Goal: Task Accomplishment & Management: Use online tool/utility

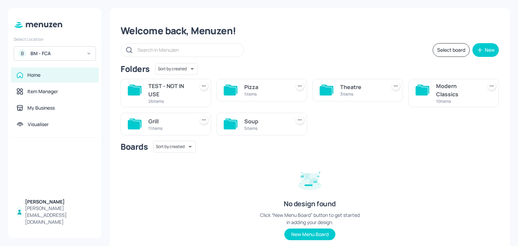
click at [77, 56] on div "BM - FCA" at bounding box center [57, 53] width 52 height 7
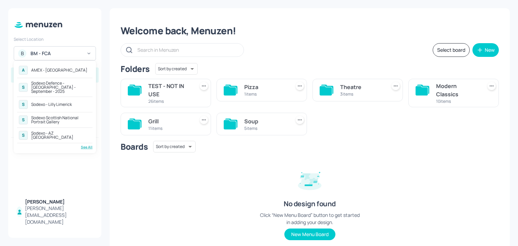
click at [52, 87] on div "Sodexo Defence - [GEOGRAPHIC_DATA] - September - 2025" at bounding box center [61, 87] width 60 height 12
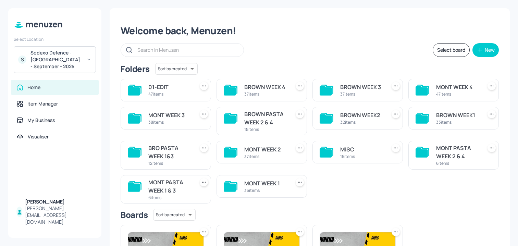
click at [434, 91] on div "MONT WEEK 4 47 items" at bounding box center [454, 90] width 91 height 23
click at [446, 91] on div "MONT WEEK 4" at bounding box center [457, 87] width 43 height 8
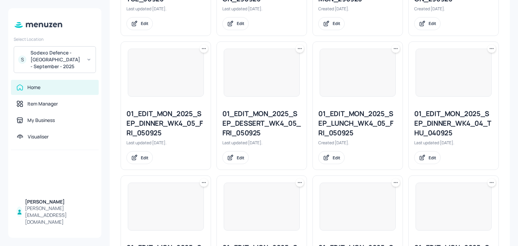
scroll to position [782, 0]
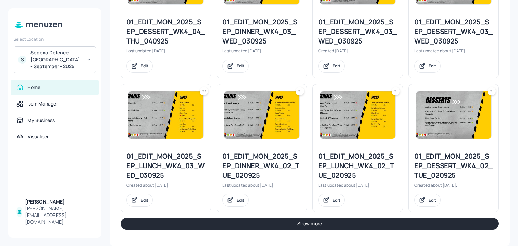
click at [222, 219] on button "Show more" at bounding box center [310, 224] width 379 height 12
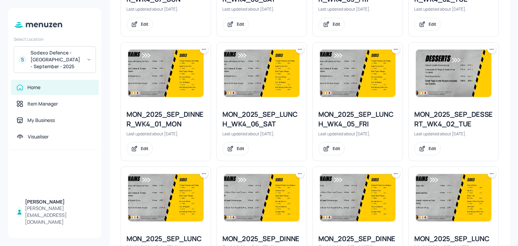
scroll to position [1209, 0]
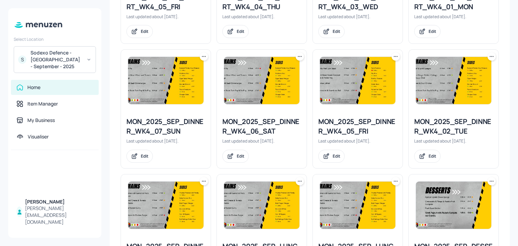
click at [393, 53] on icon at bounding box center [396, 56] width 7 height 7
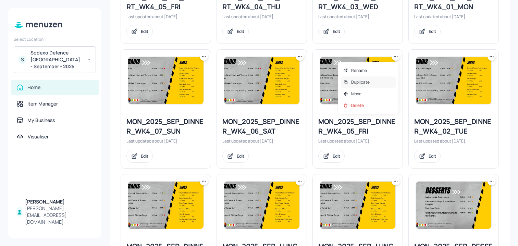
click at [364, 80] on p "Duplicate" at bounding box center [360, 82] width 19 height 6
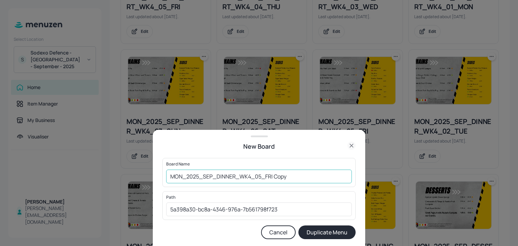
click at [174, 173] on input "MON_2025_SEP_DINNER_WK4_05_FRI Copy" at bounding box center [259, 177] width 186 height 14
click at [170, 173] on input "MON_2025_SEP_DINNER_WK4_05_FRI Copy" at bounding box center [259, 177] width 186 height 14
click at [306, 172] on input "01_ED_MON_2025_SEP_DINNER_WK4_05_FRI Copy" at bounding box center [259, 177] width 186 height 14
type input "01_ED_MON_2025_SEP_DINNER_WK4_05_FRI_031025"
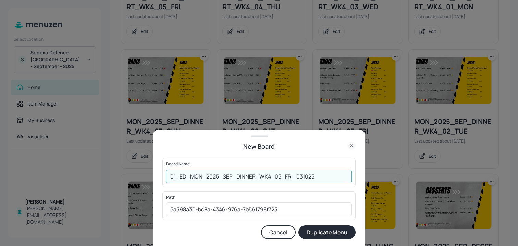
click at [299, 226] on button "Duplicate Menu" at bounding box center [327, 233] width 57 height 14
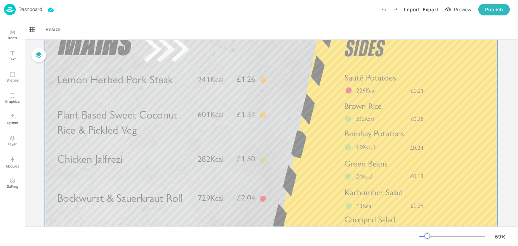
scroll to position [76, 0]
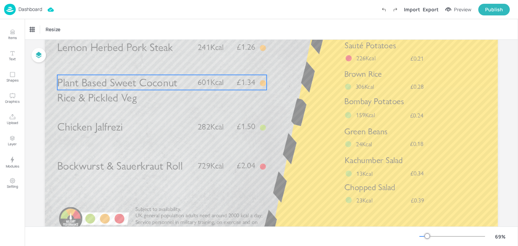
click at [152, 92] on p "Plant Based Sweet Coconut Rice & Pickled Veg" at bounding box center [124, 90] width 134 height 31
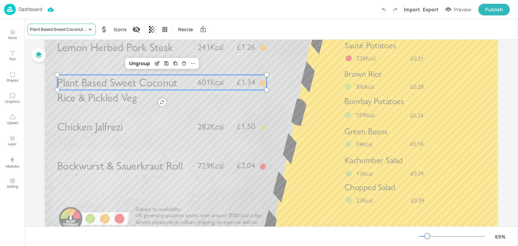
click at [89, 29] on icon at bounding box center [90, 29] width 7 height 7
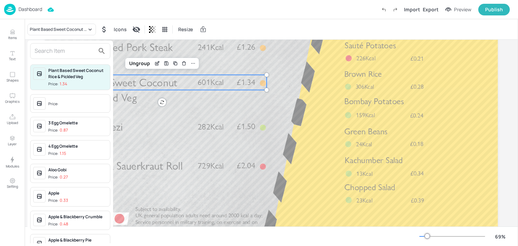
click at [76, 44] on div at bounding box center [70, 51] width 80 height 16
click at [75, 46] on input "text" at bounding box center [65, 51] width 60 height 11
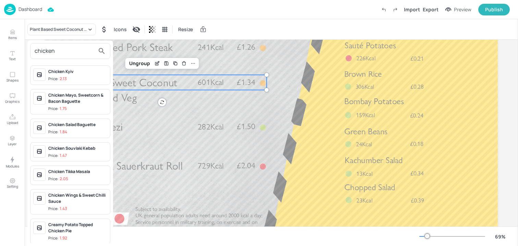
scroll to position [389, 0]
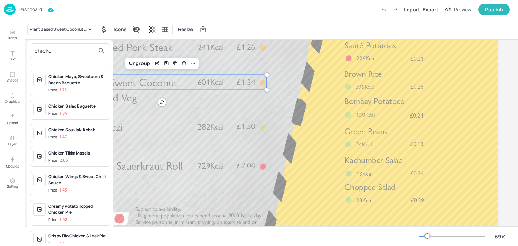
click at [65, 44] on div "chicken" at bounding box center [70, 51] width 80 height 16
click at [65, 48] on input "chicken" at bounding box center [65, 51] width 60 height 11
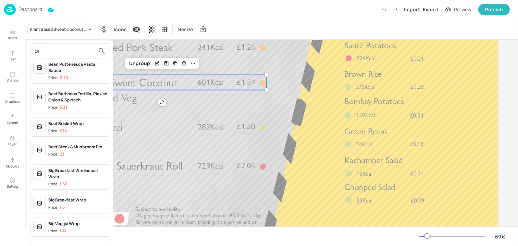
scroll to position [0, 0]
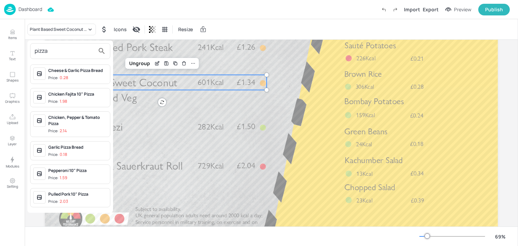
type input "pizza"
click at [79, 122] on div "Chicken, Pepper & Tomato Pizza" at bounding box center [77, 121] width 59 height 12
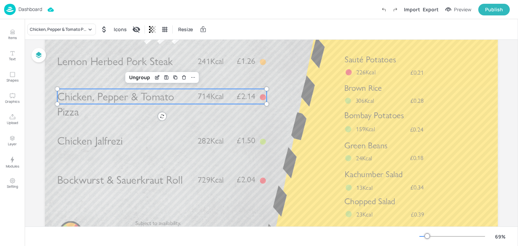
scroll to position [72, 0]
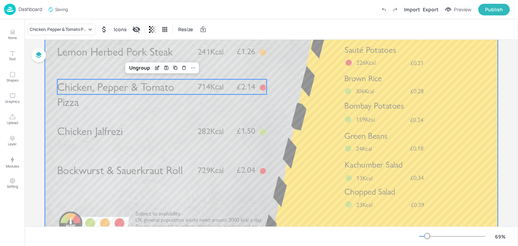
click at [281, 203] on div at bounding box center [271, 117] width 453 height 255
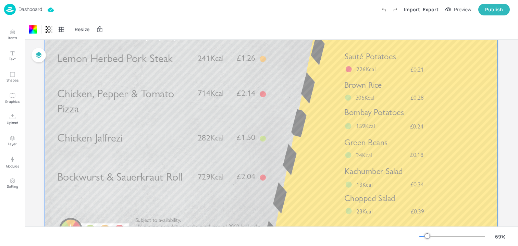
scroll to position [75, 0]
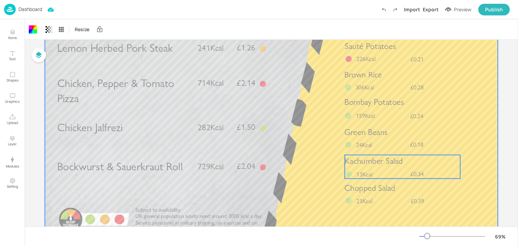
click at [379, 168] on div "Kachumber Salad £0.34 13Kcal" at bounding box center [403, 167] width 116 height 24
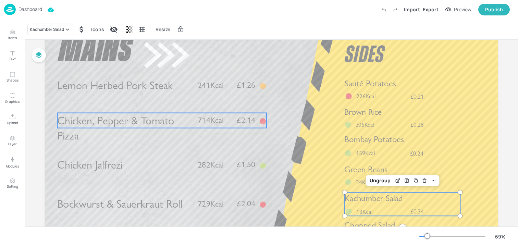
scroll to position [24, 0]
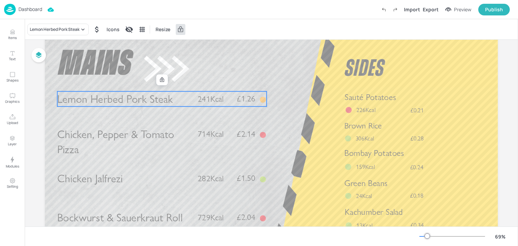
click at [147, 104] on span "Lemon Herbed Pork Steak" at bounding box center [115, 99] width 116 height 13
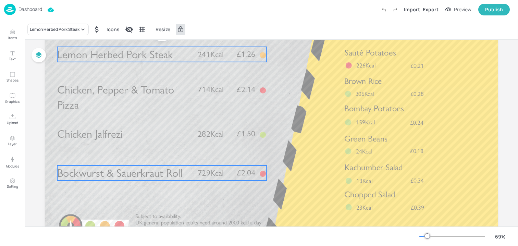
scroll to position [74, 0]
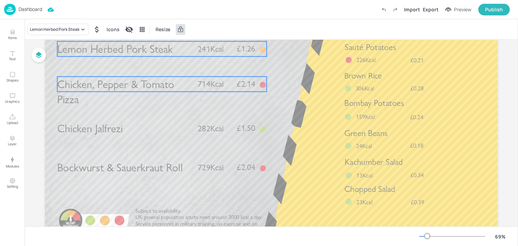
click at [139, 80] on span "Chicken, Pepper & Tomato Pizza" at bounding box center [115, 91] width 117 height 28
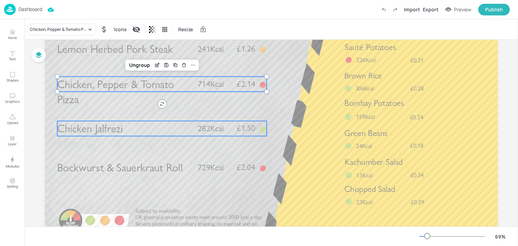
click at [153, 128] on p "Chicken Jalfrezi" at bounding box center [124, 128] width 134 height 15
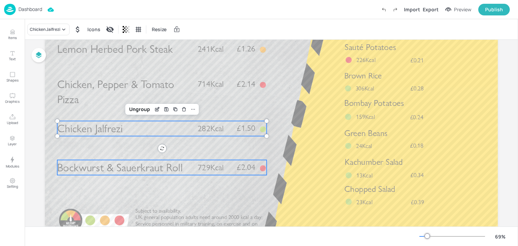
click at [150, 167] on span "Bockwurst & Sauerkraut Roll" at bounding box center [119, 167] width 125 height 13
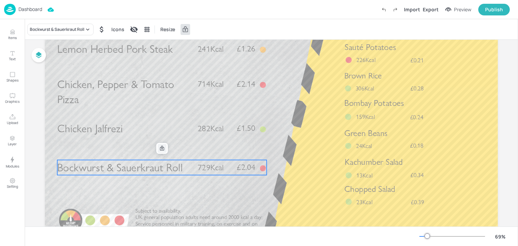
click at [163, 144] on div at bounding box center [162, 148] width 9 height 9
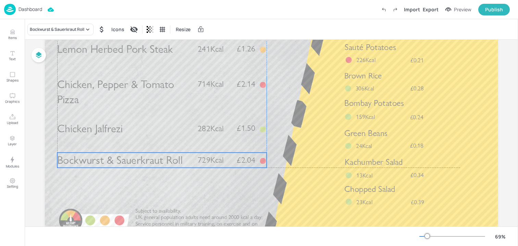
drag, startPoint x: 146, startPoint y: 169, endPoint x: 146, endPoint y: 157, distance: 11.7
click at [146, 157] on span "Bockwurst & Sauerkraut Roll" at bounding box center [119, 160] width 125 height 13
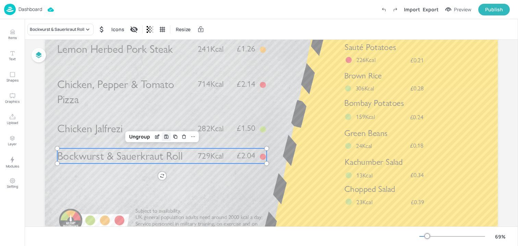
click at [166, 139] on icon "Save Layout" at bounding box center [166, 136] width 5 height 5
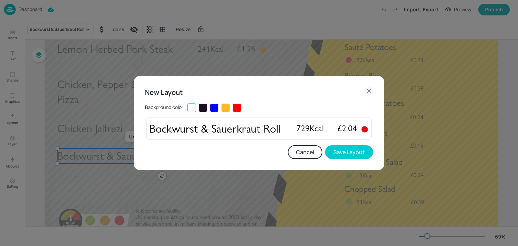
click at [292, 150] on button "Cancel" at bounding box center [305, 152] width 35 height 14
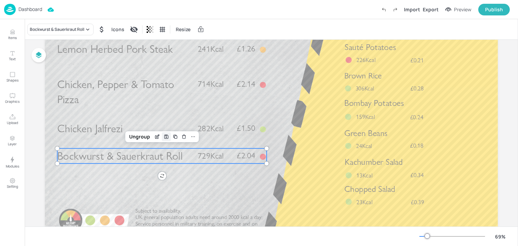
click at [165, 135] on icon "Save Layout" at bounding box center [167, 137] width 4 height 4
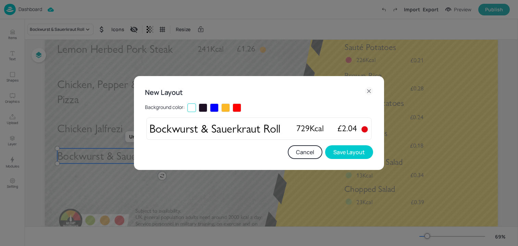
click at [306, 149] on button "Cancel" at bounding box center [305, 152] width 35 height 14
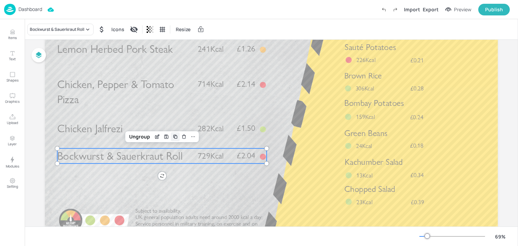
click at [172, 136] on icon "Duplicate" at bounding box center [174, 136] width 5 height 5
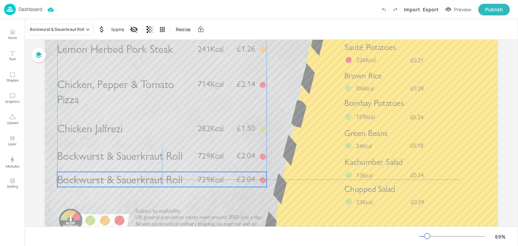
drag, startPoint x: 144, startPoint y: 158, endPoint x: 141, endPoint y: 179, distance: 21.9
click at [141, 179] on span "Bockwurst & Sauerkraut Roll" at bounding box center [119, 179] width 125 height 13
click at [70, 28] on div "Bockwurst & Sauerkraut Roll" at bounding box center [57, 29] width 55 height 6
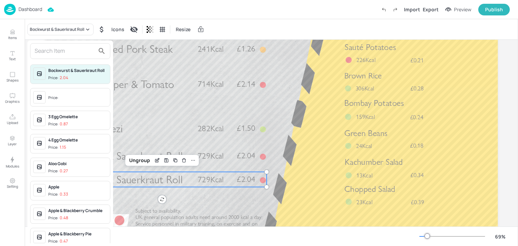
click at [65, 51] on input "text" at bounding box center [65, 51] width 60 height 11
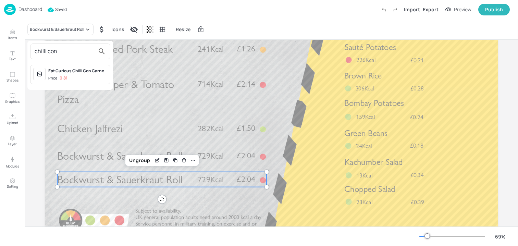
type input "chilli con"
click at [77, 79] on span "Price: 0.81" at bounding box center [77, 78] width 59 height 6
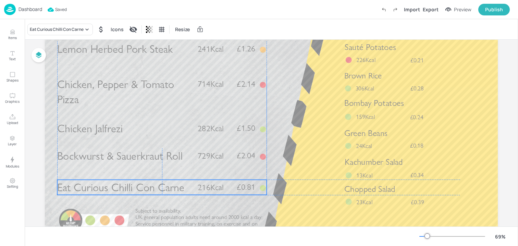
drag, startPoint x: 111, startPoint y: 176, endPoint x: 111, endPoint y: 183, distance: 6.9
click at [111, 183] on span "Eat Curious Chilli Con Carne" at bounding box center [120, 187] width 127 height 13
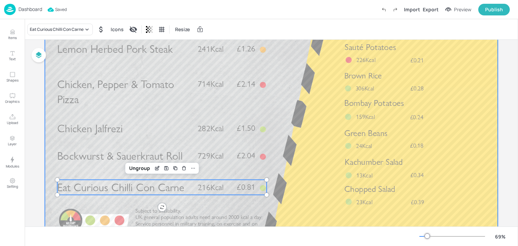
click at [104, 123] on span "Chicken Jalfrezi" at bounding box center [89, 128] width 65 height 13
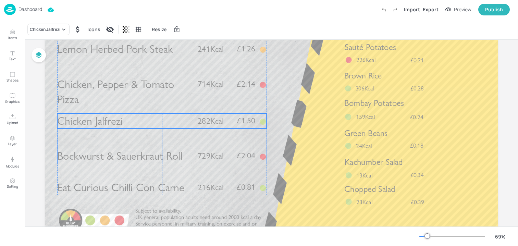
click at [129, 122] on p "Chicken Jalfrezi" at bounding box center [124, 120] width 134 height 15
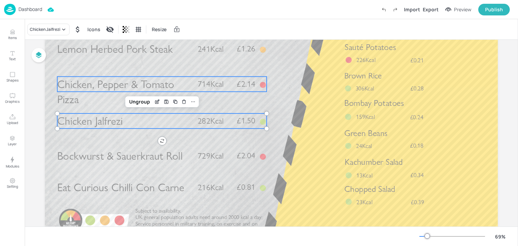
click at [123, 85] on span "Chicken, Pepper & Tomato Pizza" at bounding box center [115, 91] width 117 height 28
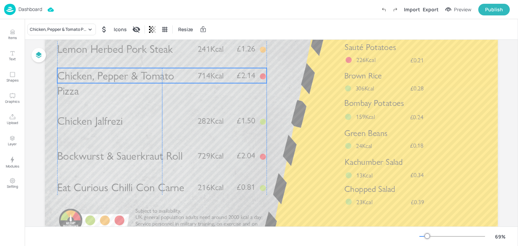
drag, startPoint x: 112, startPoint y: 87, endPoint x: 111, endPoint y: 78, distance: 9.3
click at [111, 78] on span "Chicken, Pepper & Tomato Pizza" at bounding box center [115, 83] width 117 height 28
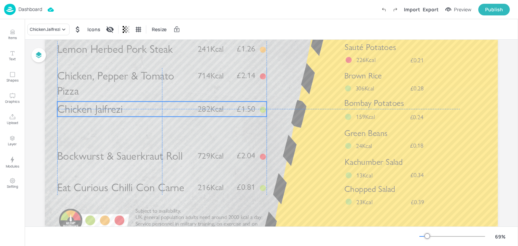
drag, startPoint x: 99, startPoint y: 121, endPoint x: 99, endPoint y: 110, distance: 11.0
click at [99, 110] on span "Chicken Jalfrezi" at bounding box center [89, 109] width 65 height 13
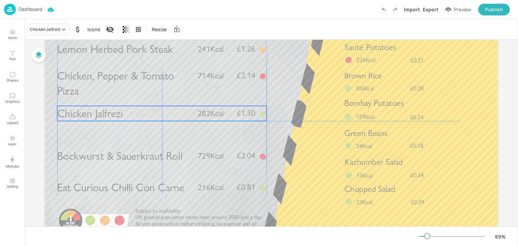
drag, startPoint x: 99, startPoint y: 110, endPoint x: 98, endPoint y: 116, distance: 5.8
click at [99, 116] on span "Chicken Jalfrezi" at bounding box center [89, 113] width 65 height 13
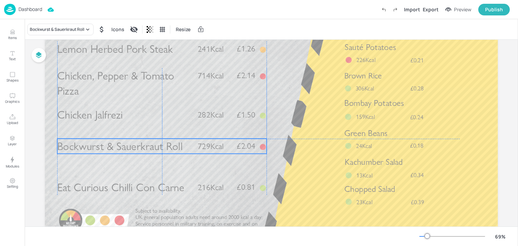
drag, startPoint x: 98, startPoint y: 163, endPoint x: 98, endPoint y: 152, distance: 11.0
click at [98, 152] on span "Bockwurst & Sauerkraut Roll" at bounding box center [119, 146] width 125 height 13
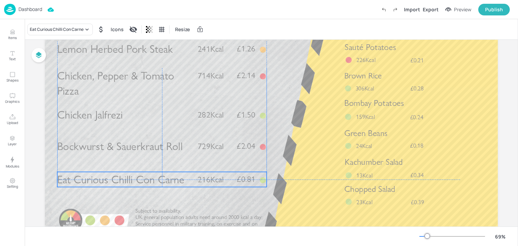
drag, startPoint x: 92, startPoint y: 191, endPoint x: 92, endPoint y: 183, distance: 8.2
click at [92, 183] on span "Eat Curious Chilli Con Carne" at bounding box center [120, 179] width 127 height 13
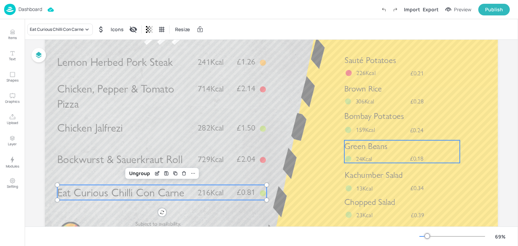
scroll to position [64, 0]
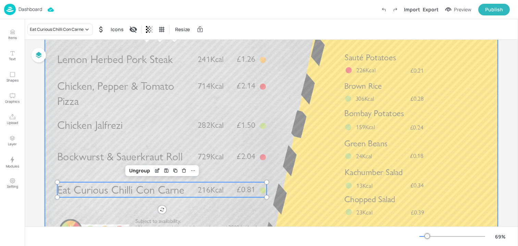
click at [362, 164] on div at bounding box center [271, 125] width 453 height 255
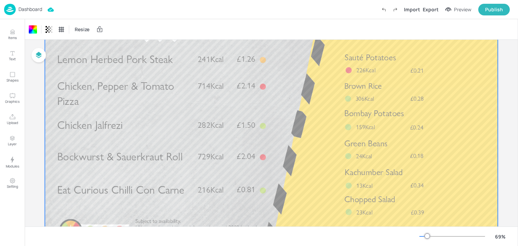
click at [362, 174] on span "Kachumber Salad" at bounding box center [374, 172] width 58 height 10
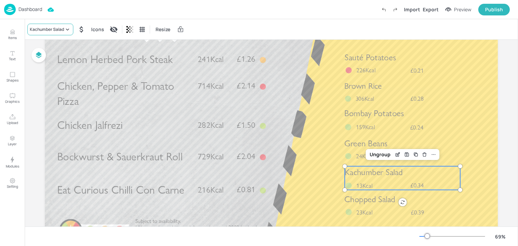
click at [48, 32] on div "Kachumber Salad" at bounding box center [47, 29] width 34 height 6
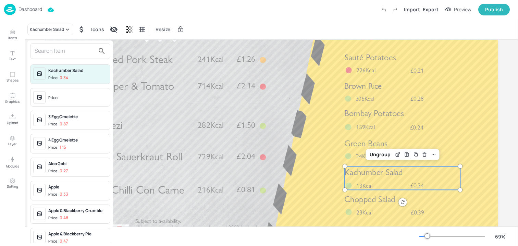
click at [47, 54] on input "text" at bounding box center [65, 51] width 60 height 11
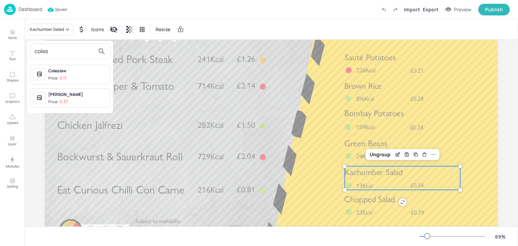
type input "coles"
click at [50, 70] on div "Coleslaw" at bounding box center [77, 71] width 59 height 6
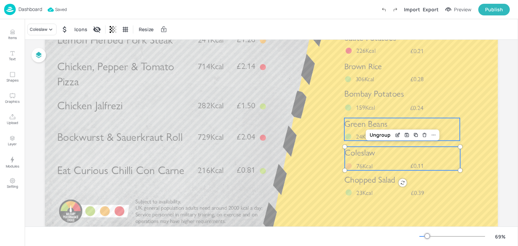
scroll to position [107, 0]
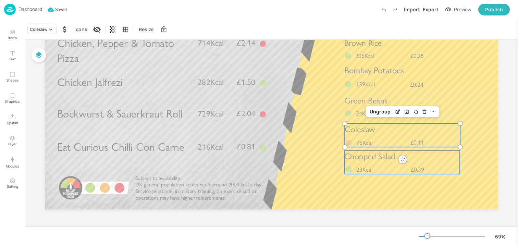
click at [364, 169] on span "23Kcal" at bounding box center [365, 170] width 16 height 8
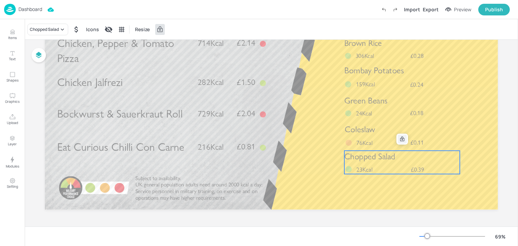
click at [400, 141] on icon at bounding box center [402, 138] width 5 height 5
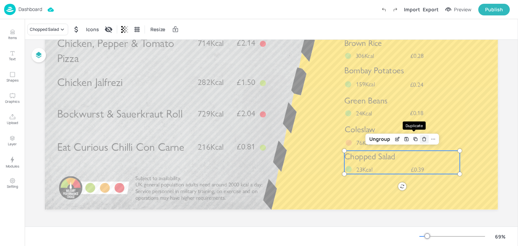
click at [424, 138] on icon "Delete" at bounding box center [424, 138] width 5 height 5
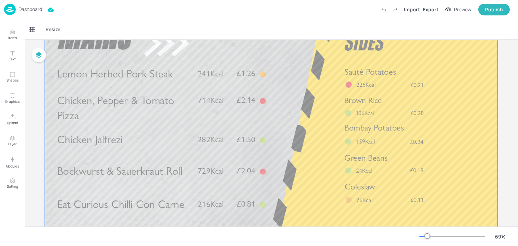
scroll to position [0, 0]
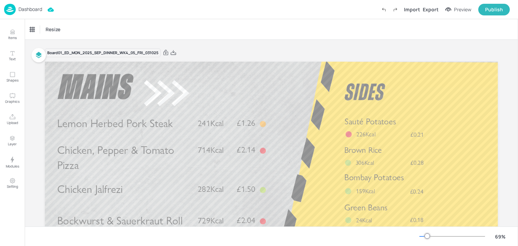
click at [440, 11] on div "Import Export Preview Publish" at bounding box center [444, 10] width 132 height 12
click at [439, 9] on div "Export" at bounding box center [431, 9] width 16 height 7
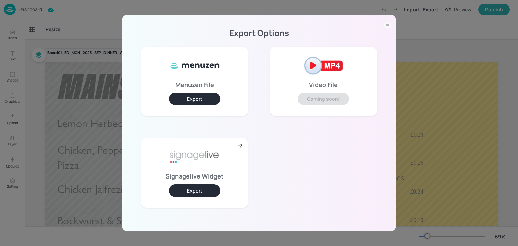
click at [192, 180] on div "Signagelive Widget Export" at bounding box center [194, 173] width 107 height 70
click at [192, 184] on div "Signagelive Widget Export" at bounding box center [194, 173] width 107 height 70
click at [188, 189] on button "Export" at bounding box center [194, 190] width 51 height 13
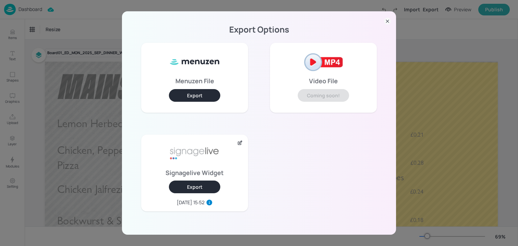
click at [434, 77] on div "Export Options Menuzen File Export Video File Coming soon! Signagelive Widget E…" at bounding box center [259, 123] width 518 height 246
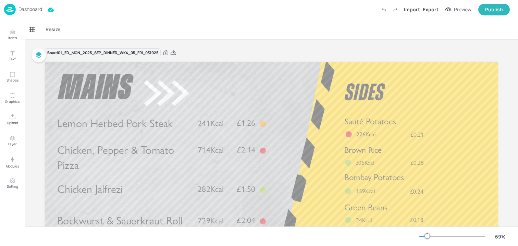
click at [42, 6] on div "Dashboard" at bounding box center [23, 9] width 38 height 11
